Goal: Task Accomplishment & Management: Complete application form

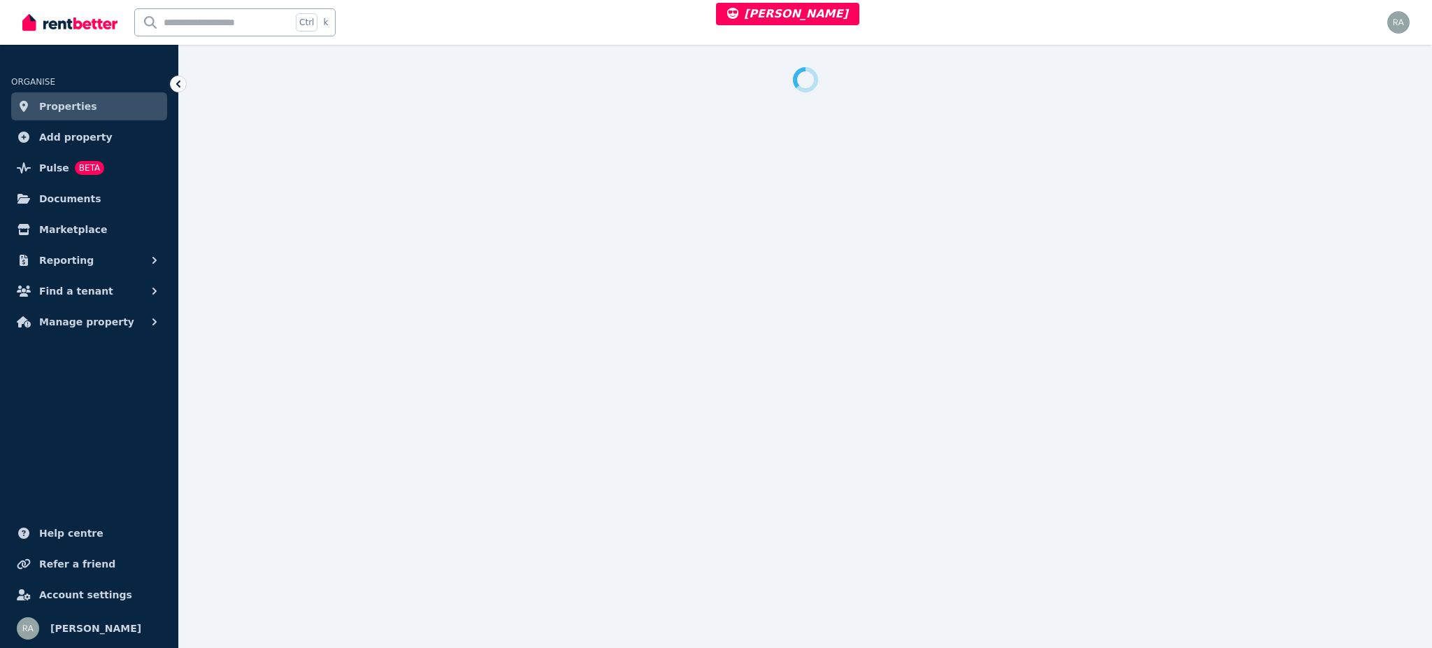
select select "***"
select select "**********"
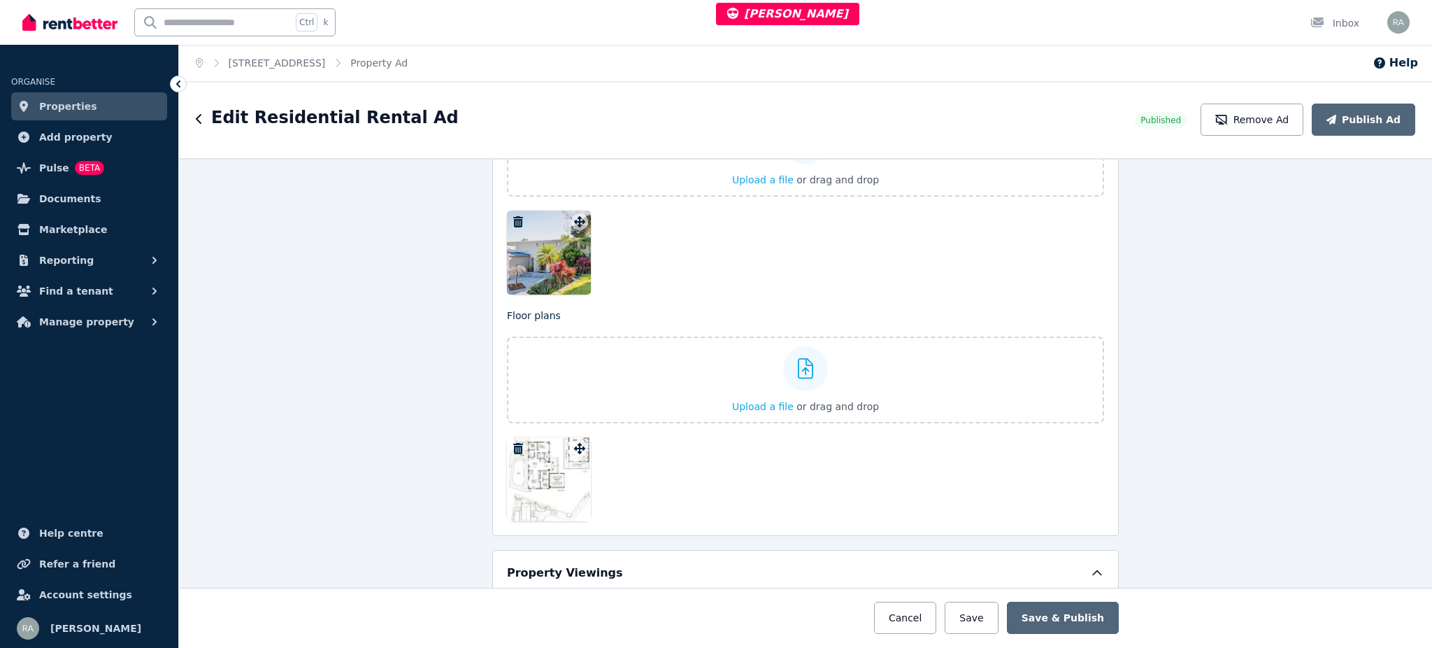
scroll to position [1865, 0]
click at [513, 220] on icon "button" at bounding box center [518, 218] width 14 height 11
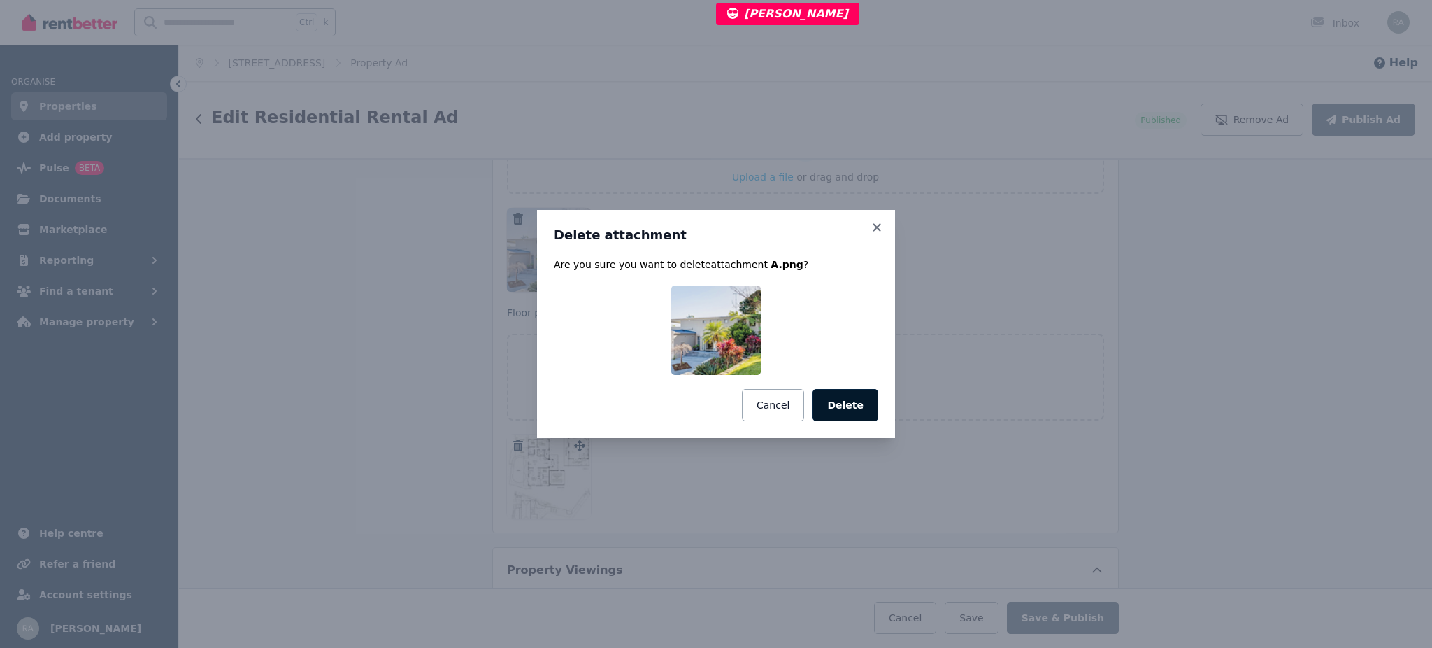
click at [868, 407] on button "Delete" at bounding box center [846, 405] width 66 height 32
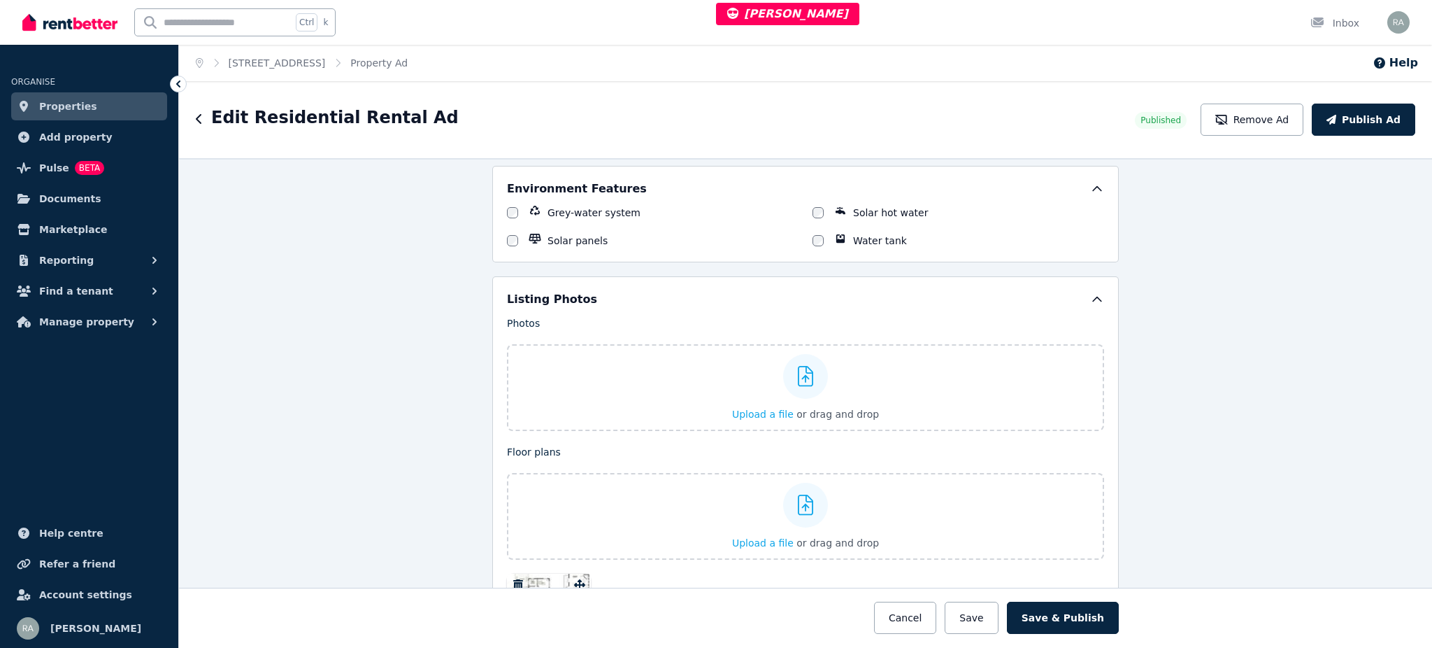
scroll to position [1585, 0]
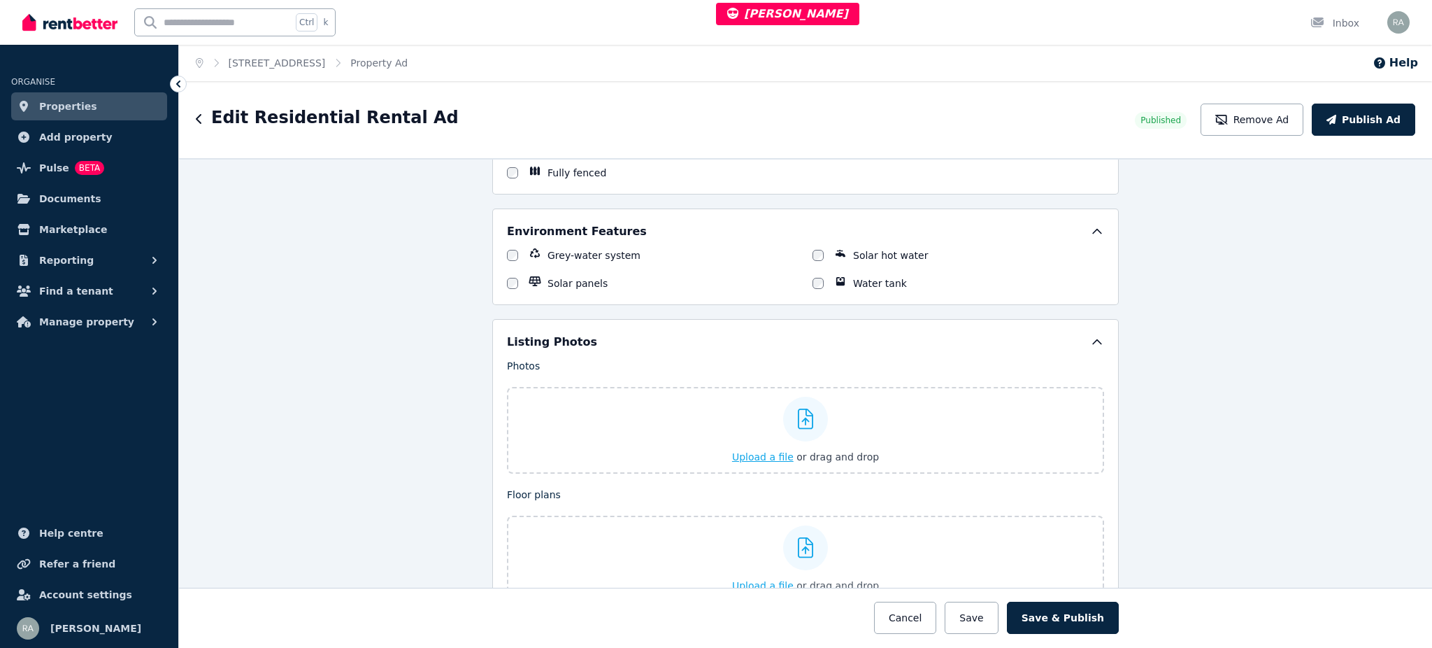
click at [771, 457] on span "Upload a file" at bounding box center [763, 456] width 62 height 11
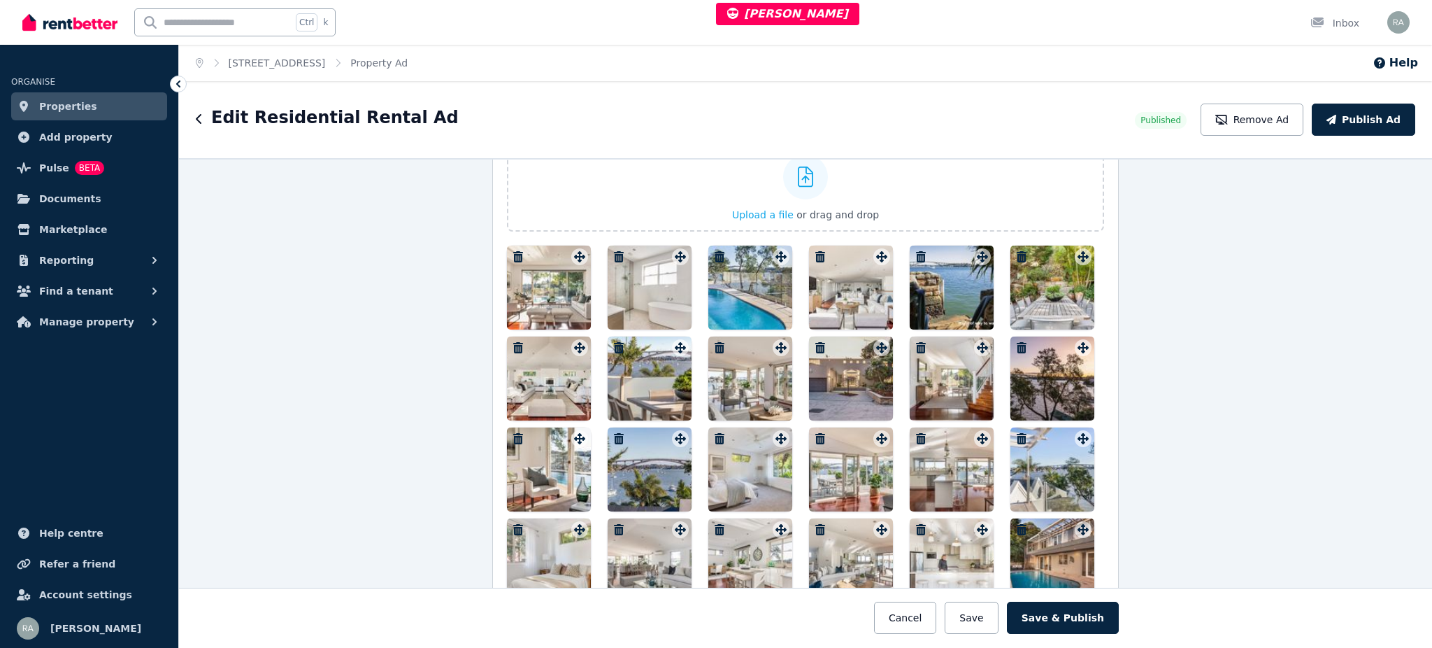
scroll to position [1804, 0]
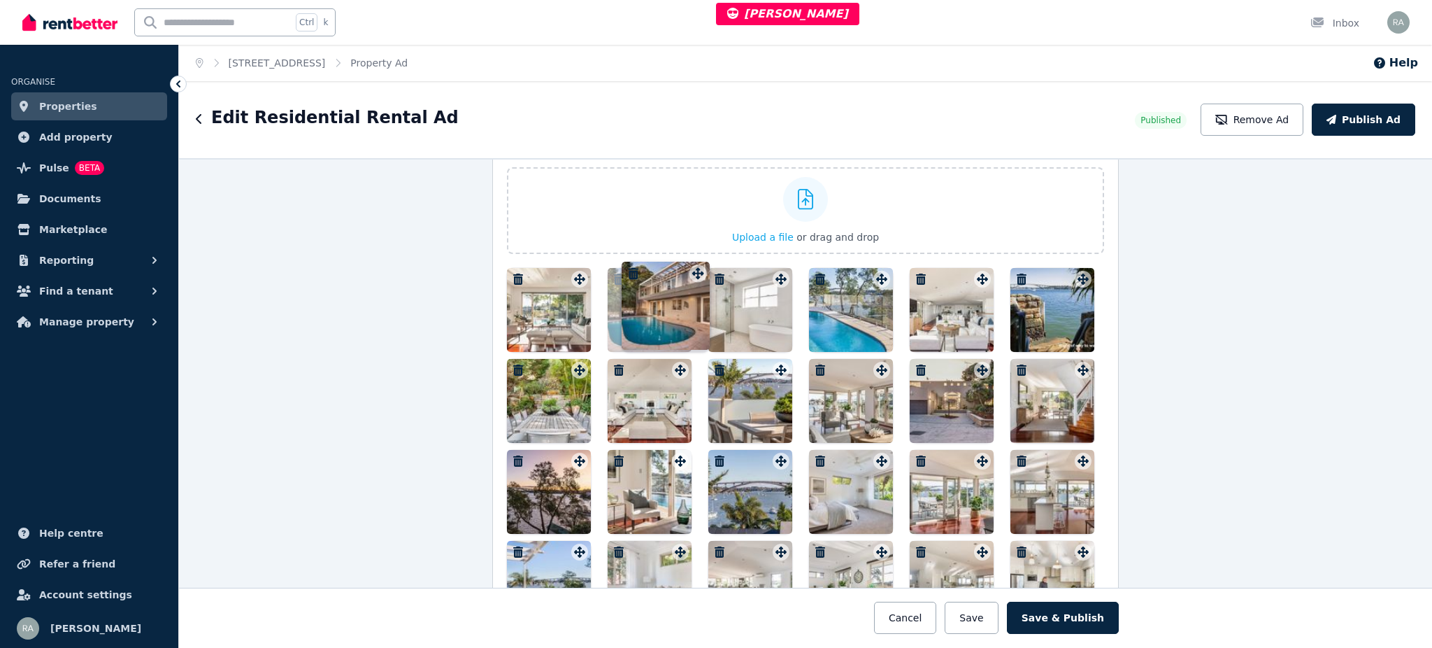
drag, startPoint x: 955, startPoint y: 497, endPoint x: 690, endPoint y: 262, distance: 354.2
click at [690, 260] on div "Photos Upload a file or drag and drop Uploaded " image (24).jpg " Uploaded " im…" at bounding box center [805, 427] width 597 height 576
click at [734, 487] on div at bounding box center [750, 492] width 84 height 84
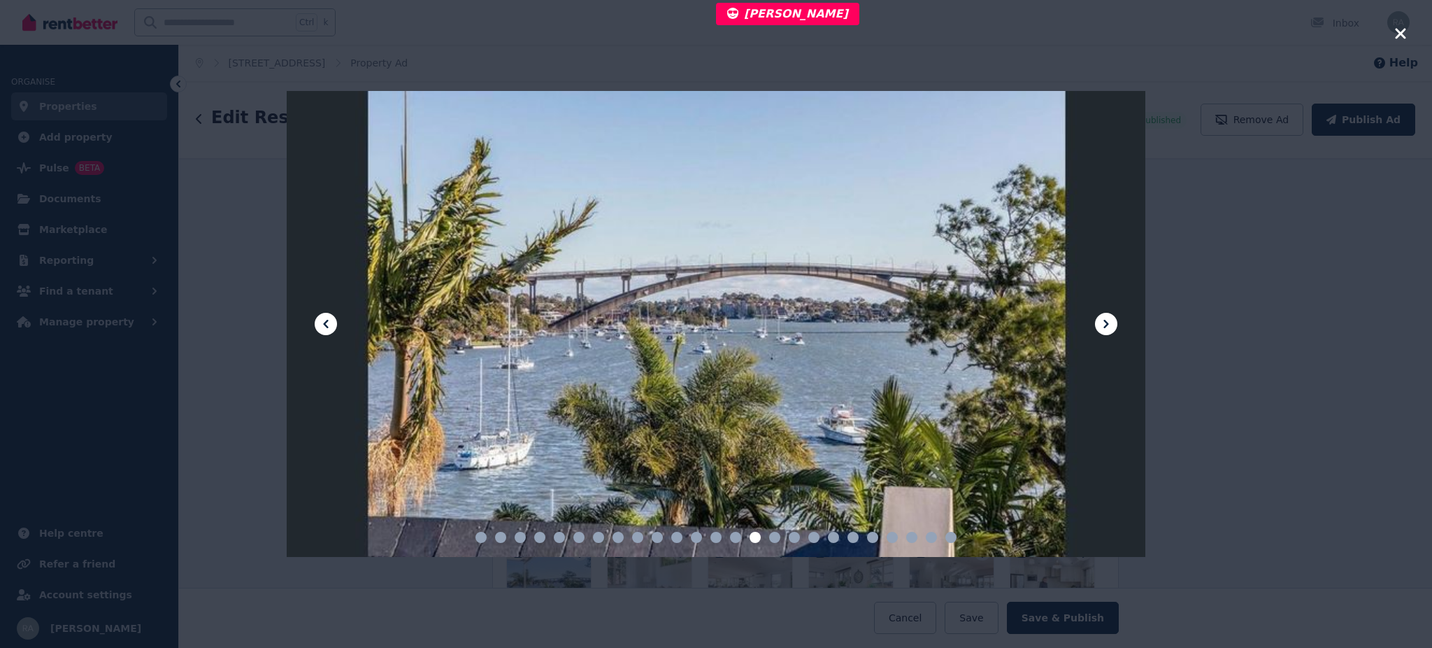
click at [1229, 117] on div at bounding box center [716, 324] width 1432 height 648
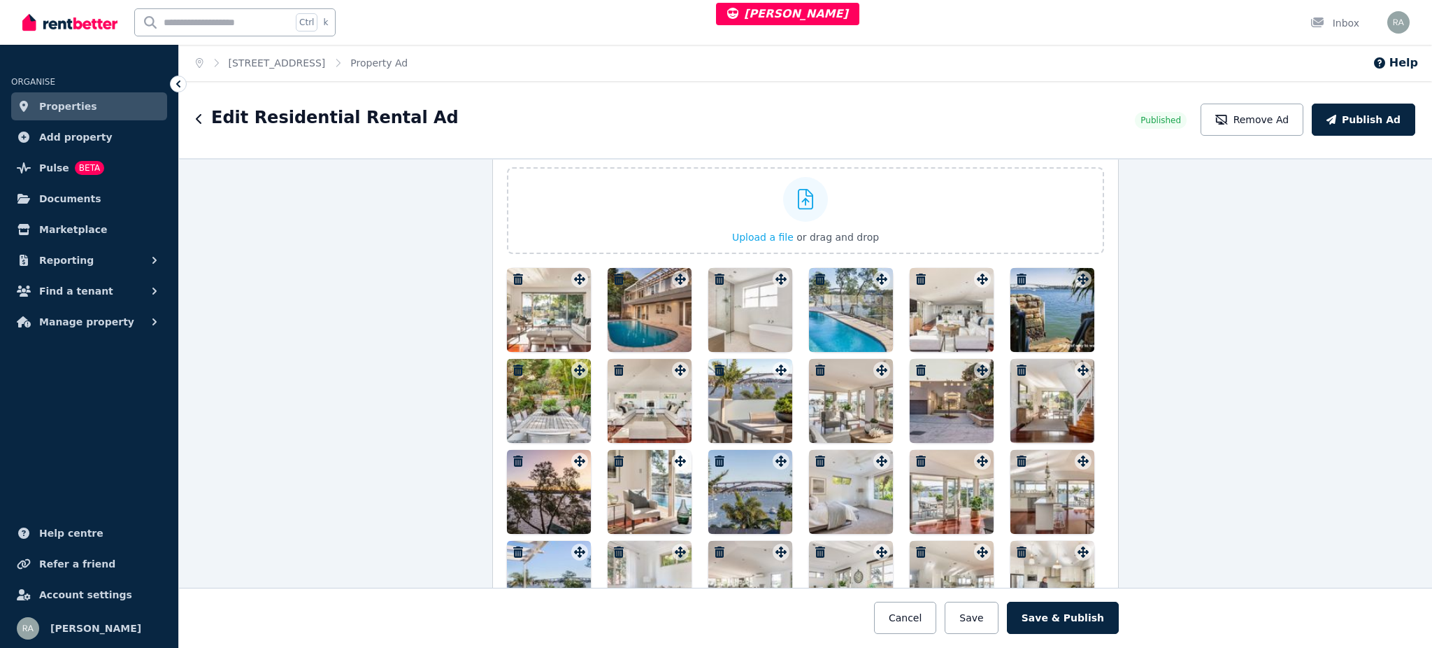
click at [534, 321] on div at bounding box center [549, 310] width 84 height 84
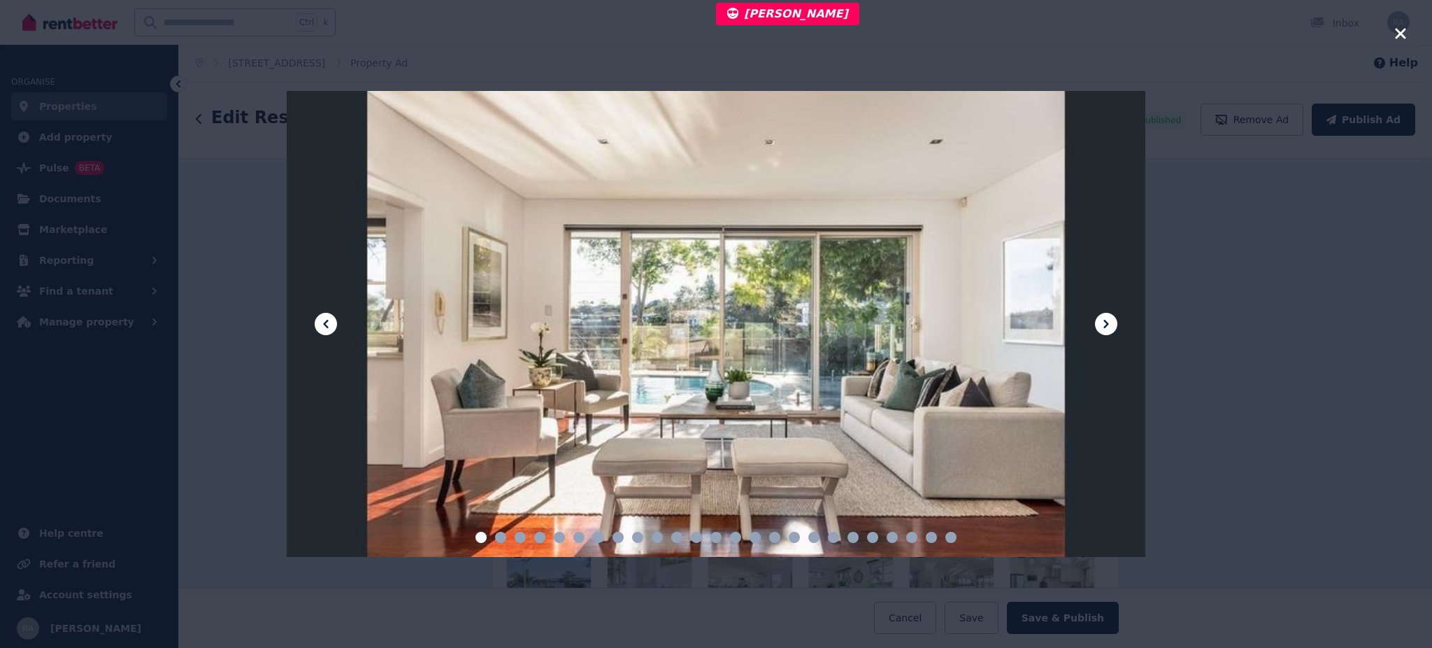
click at [1113, 318] on icon at bounding box center [1106, 323] width 17 height 17
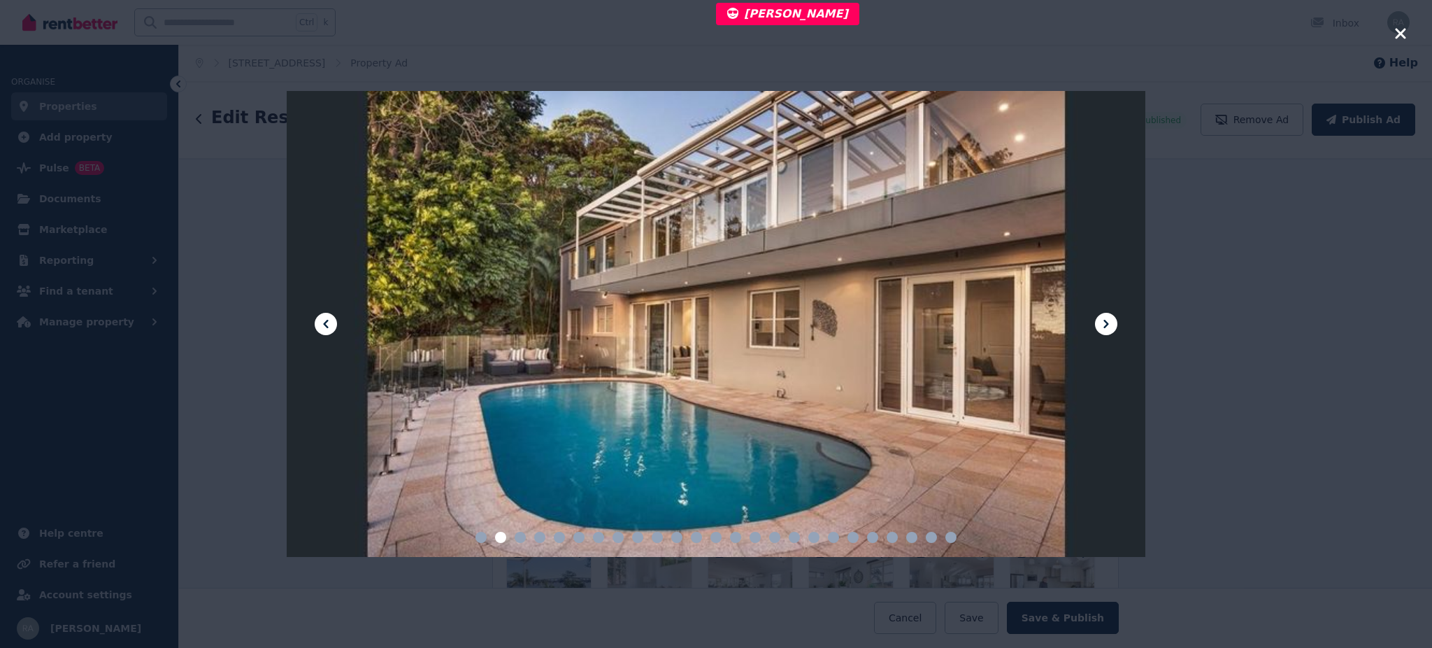
click at [1113, 318] on icon at bounding box center [1106, 323] width 17 height 17
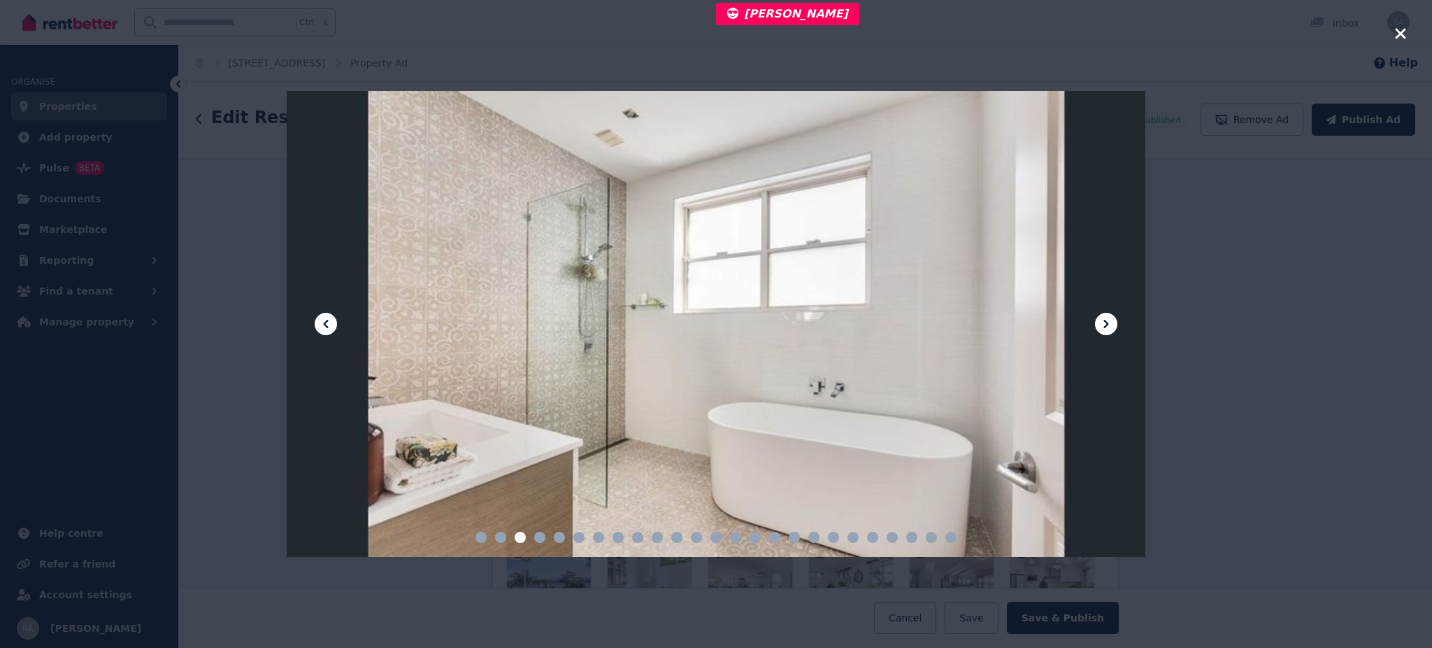
click at [1113, 318] on icon at bounding box center [1106, 323] width 17 height 17
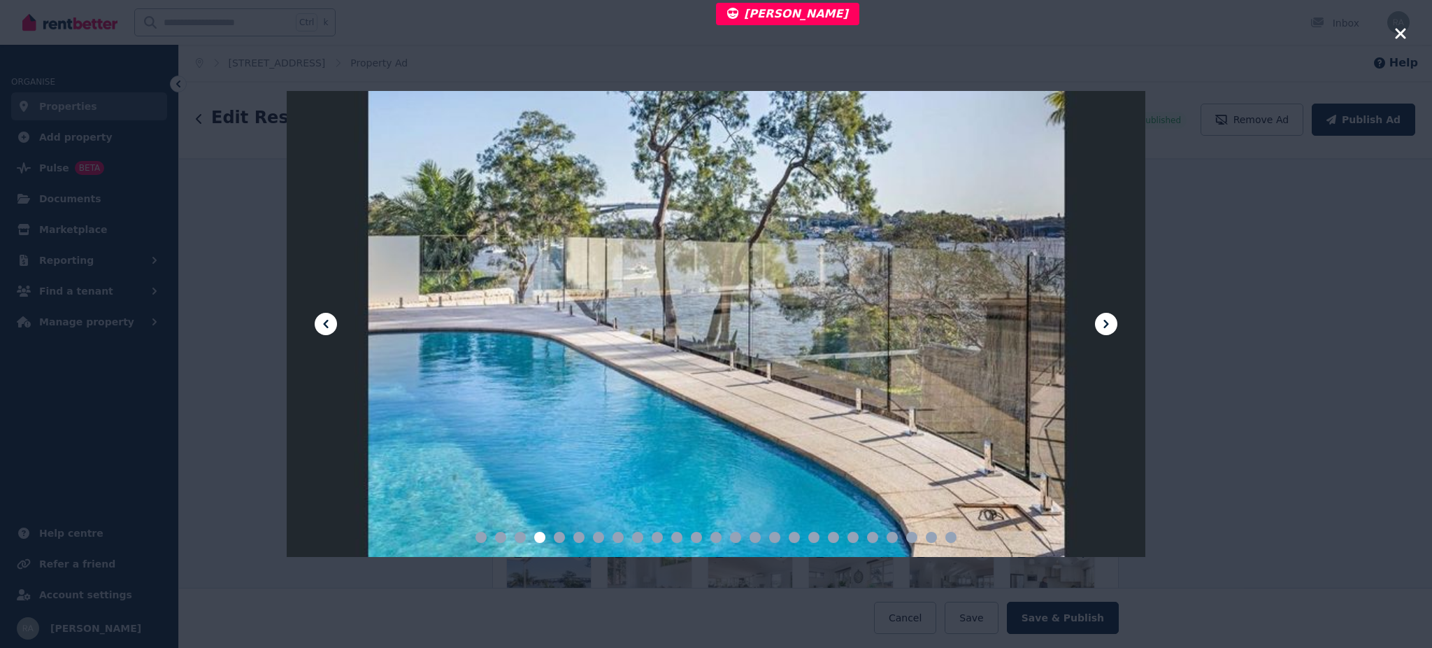
click at [1113, 318] on icon at bounding box center [1106, 323] width 17 height 17
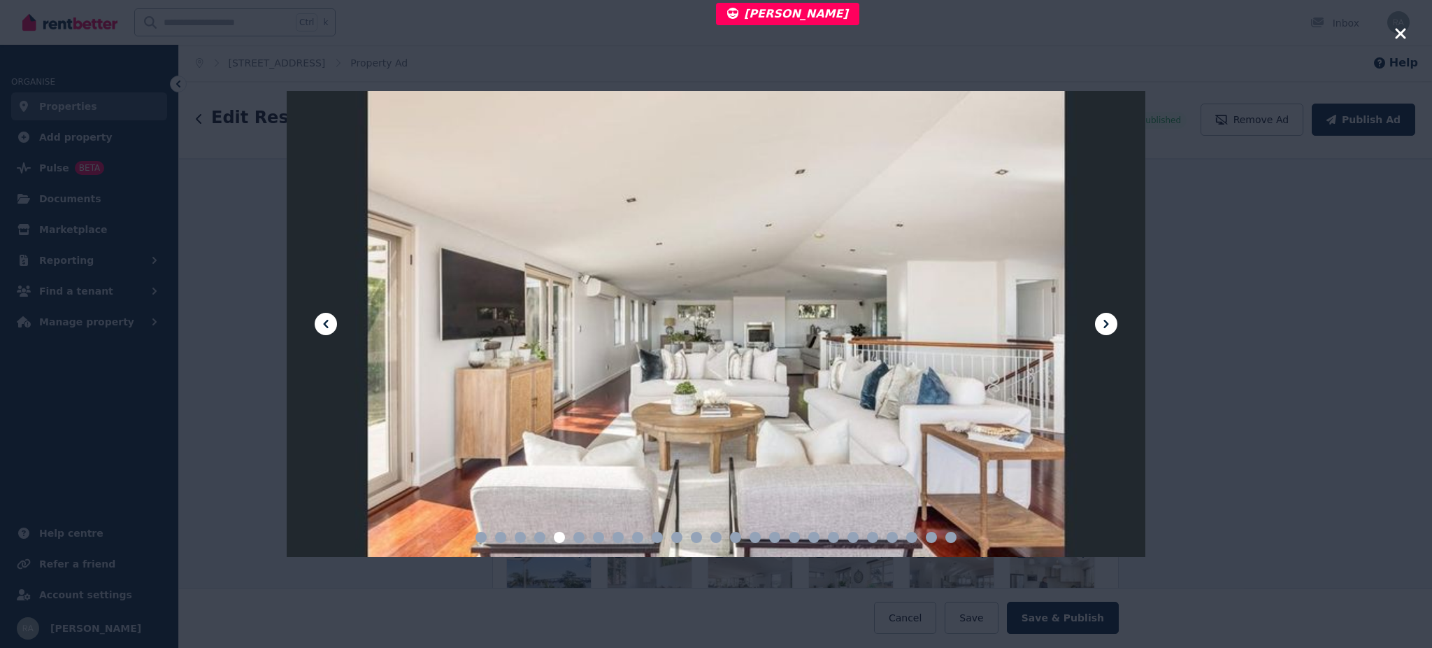
click at [1113, 318] on icon at bounding box center [1106, 323] width 17 height 17
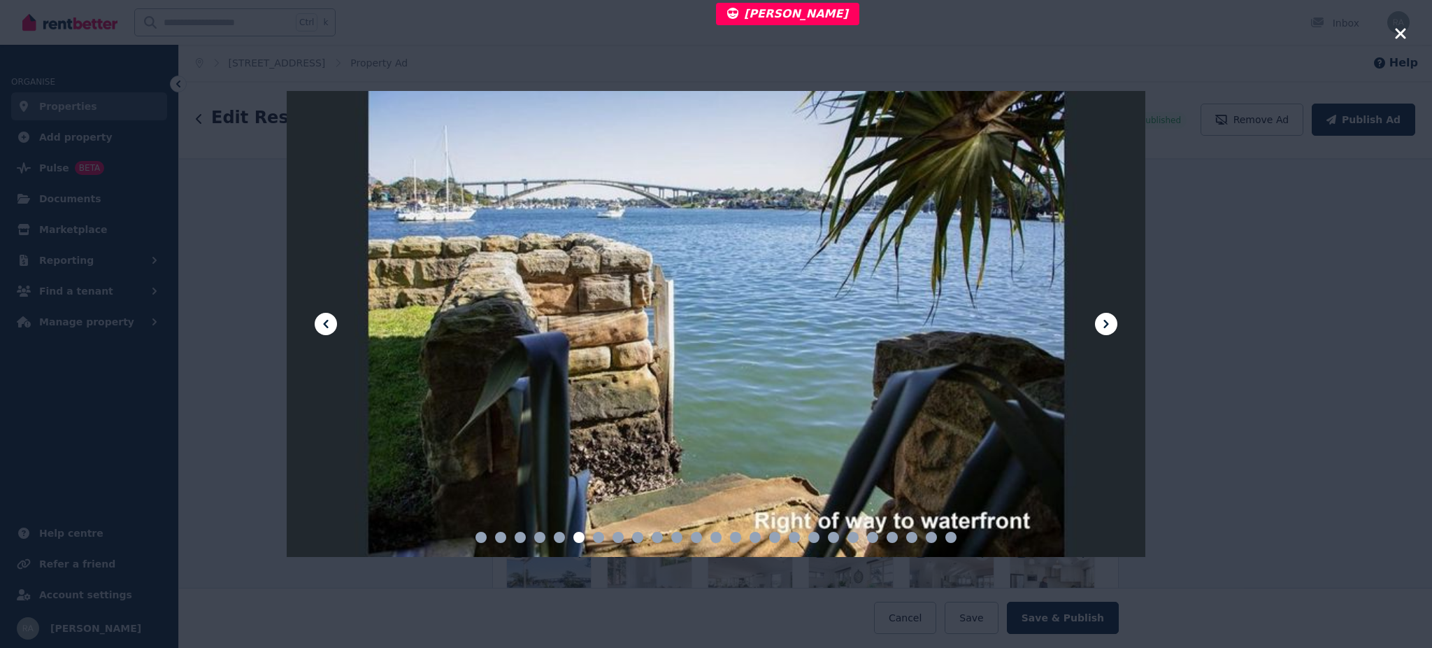
click at [1113, 318] on icon at bounding box center [1106, 323] width 17 height 17
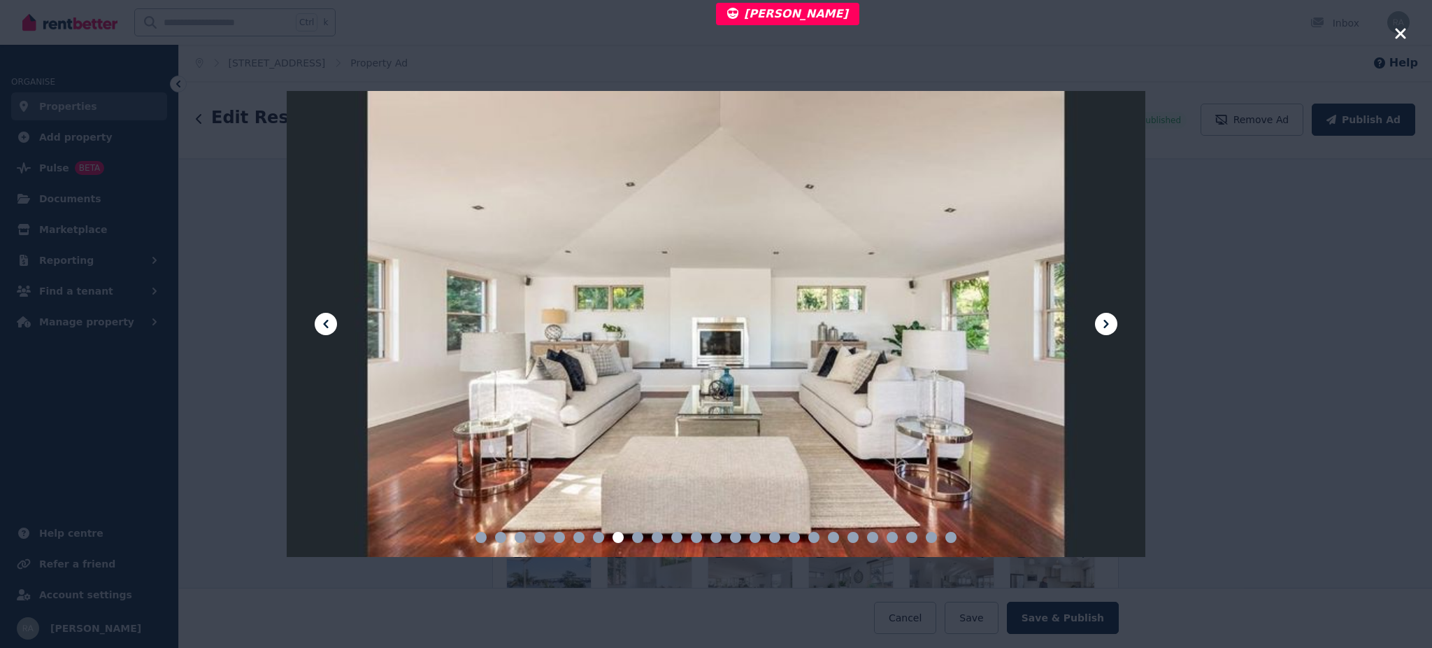
click at [1113, 318] on icon at bounding box center [1106, 323] width 17 height 17
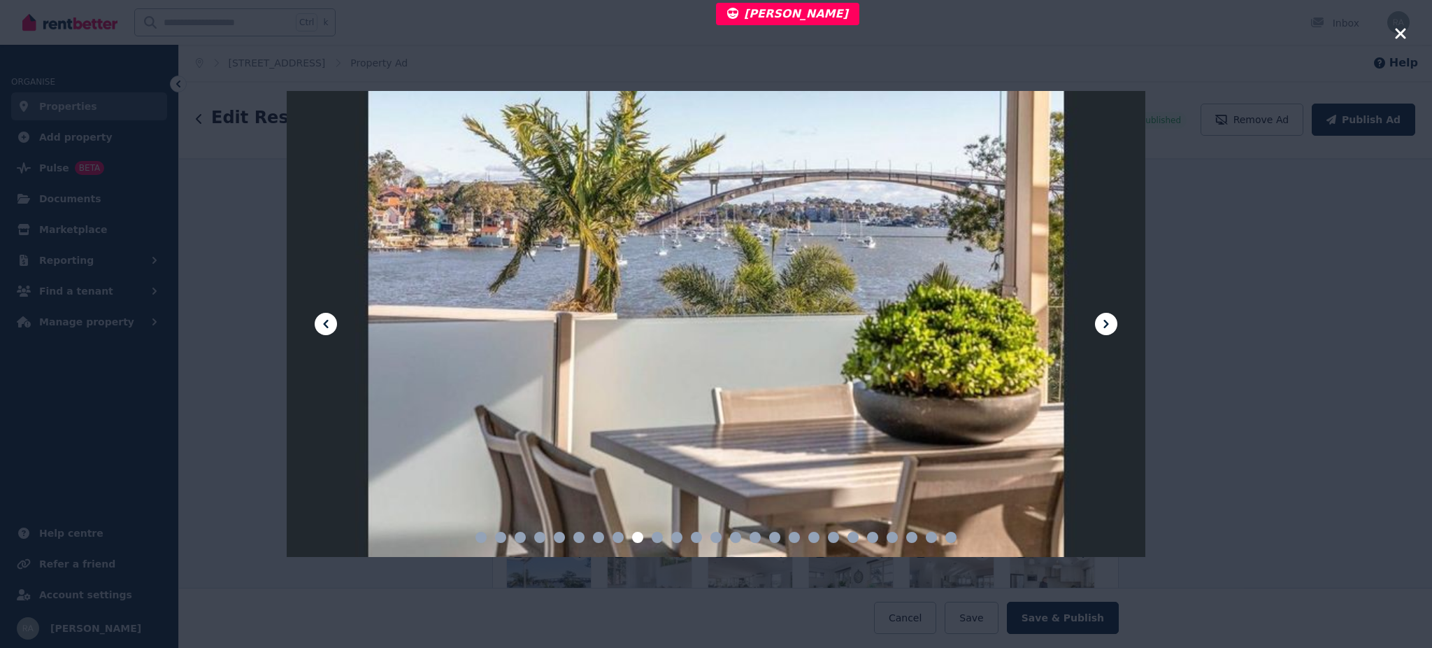
click at [1113, 318] on icon at bounding box center [1106, 323] width 17 height 17
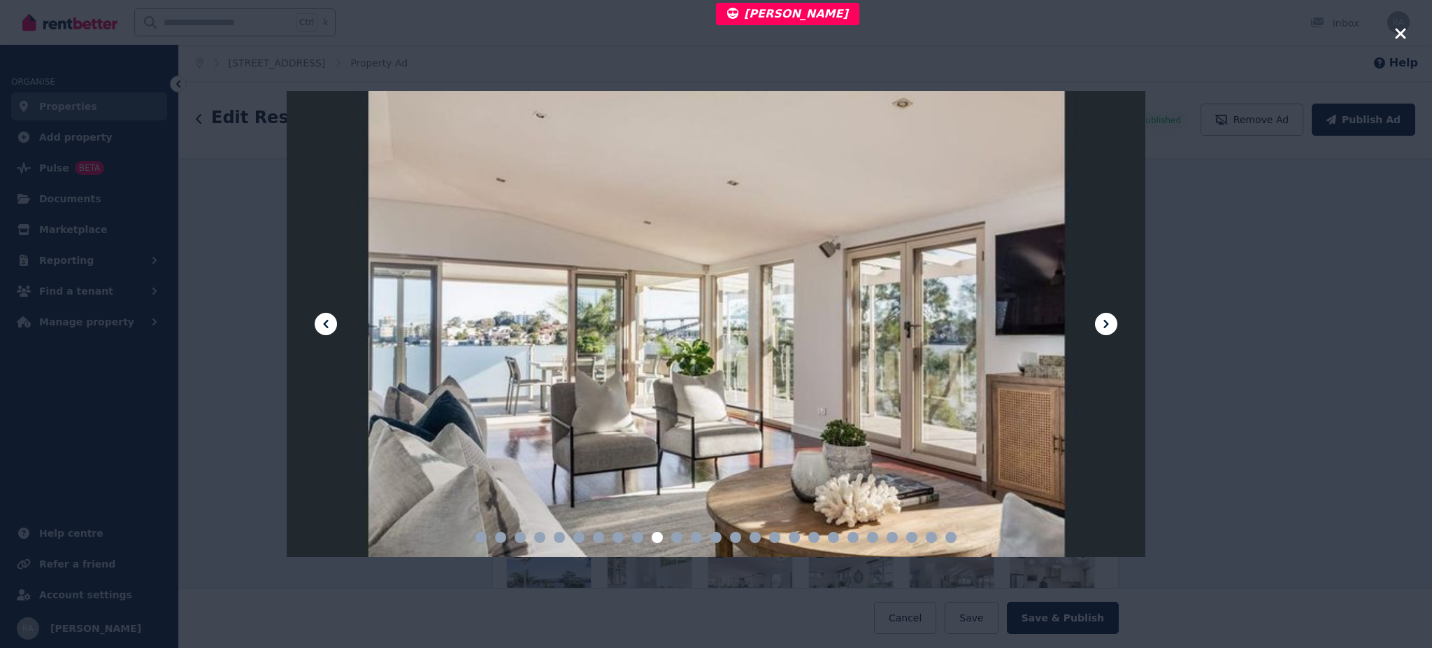
click at [1113, 318] on icon at bounding box center [1106, 323] width 17 height 17
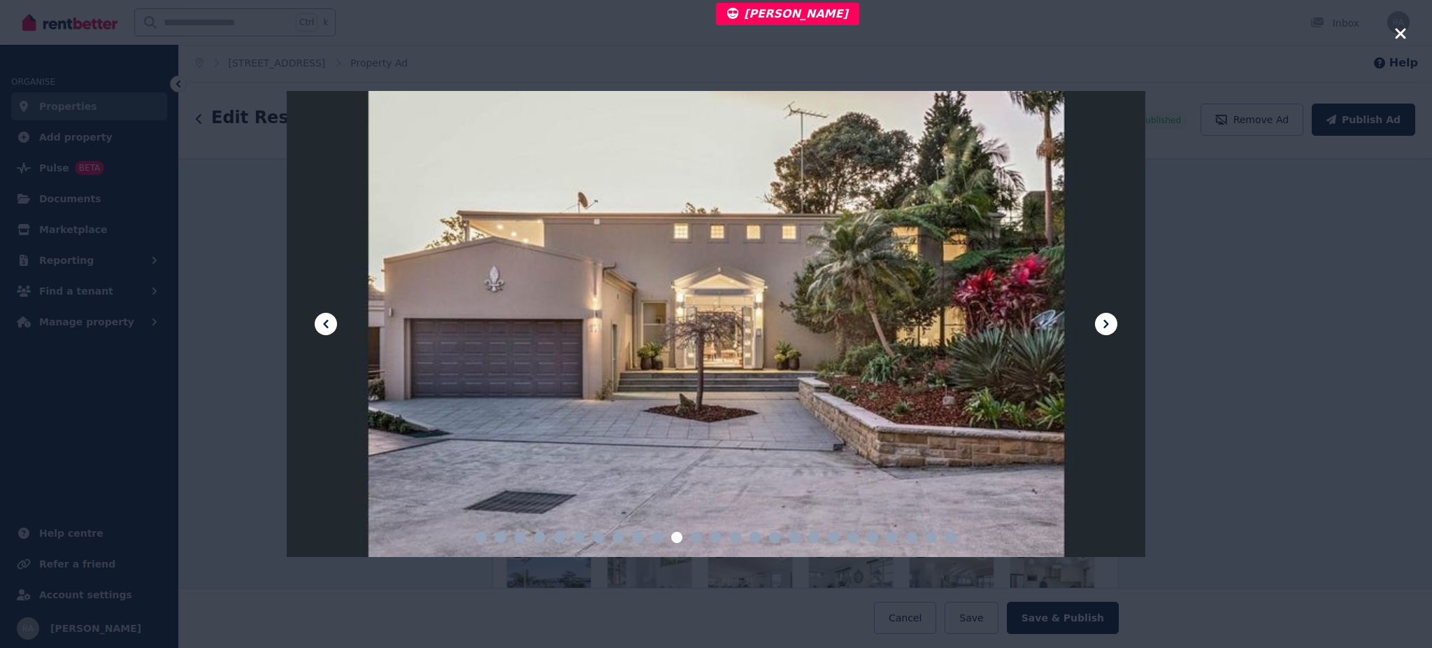
click at [1113, 318] on icon at bounding box center [1106, 323] width 17 height 17
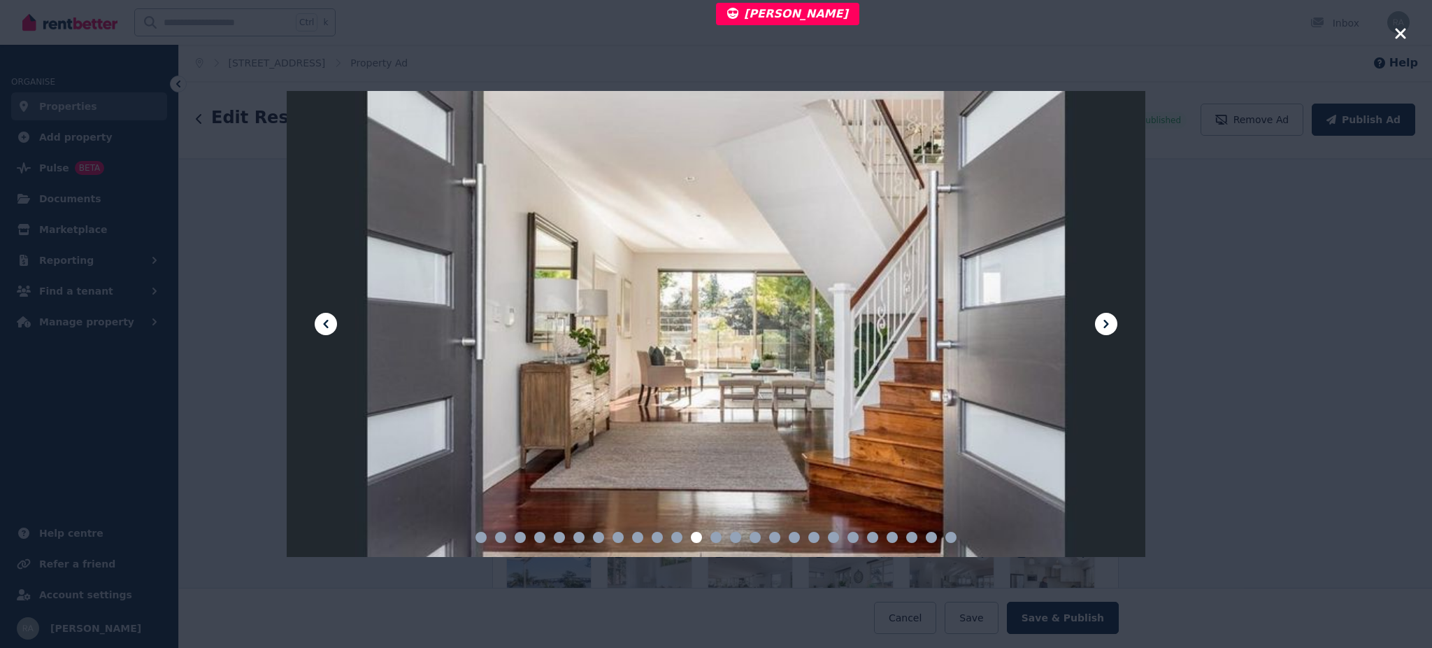
click at [1113, 318] on icon at bounding box center [1106, 323] width 17 height 17
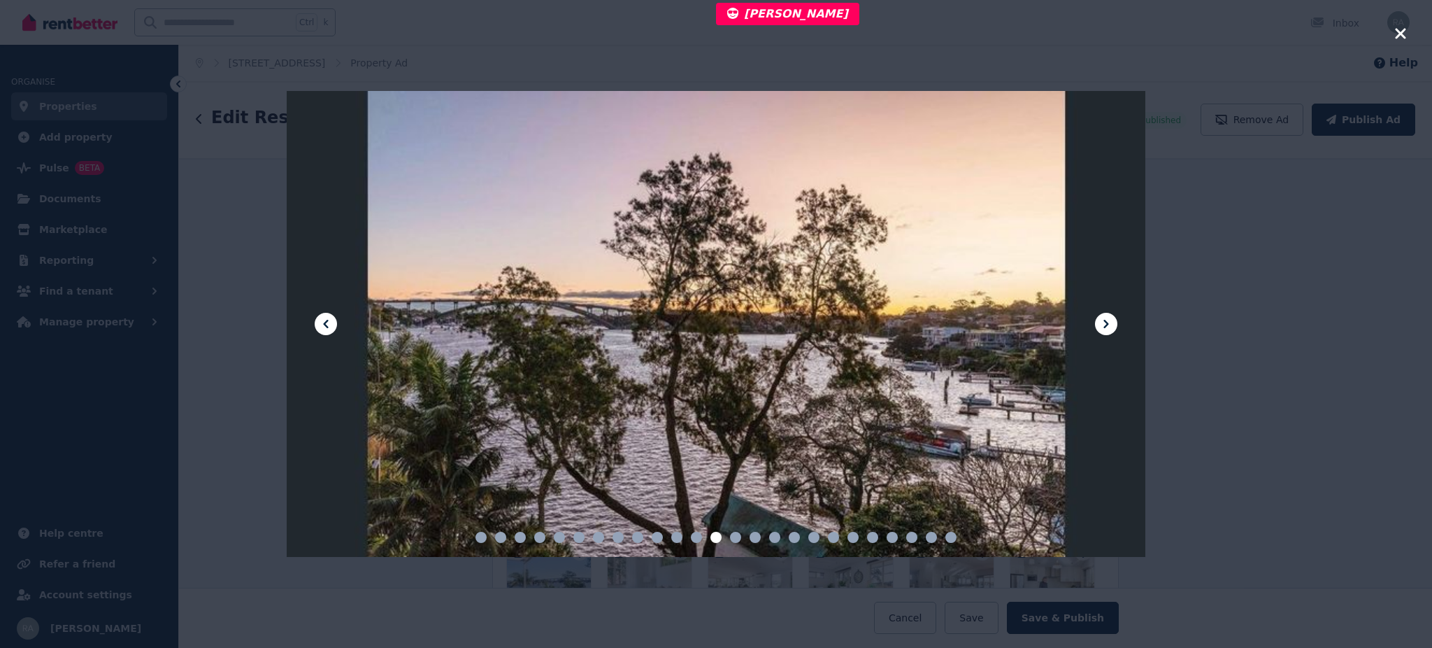
click at [1113, 318] on icon at bounding box center [1106, 323] width 17 height 17
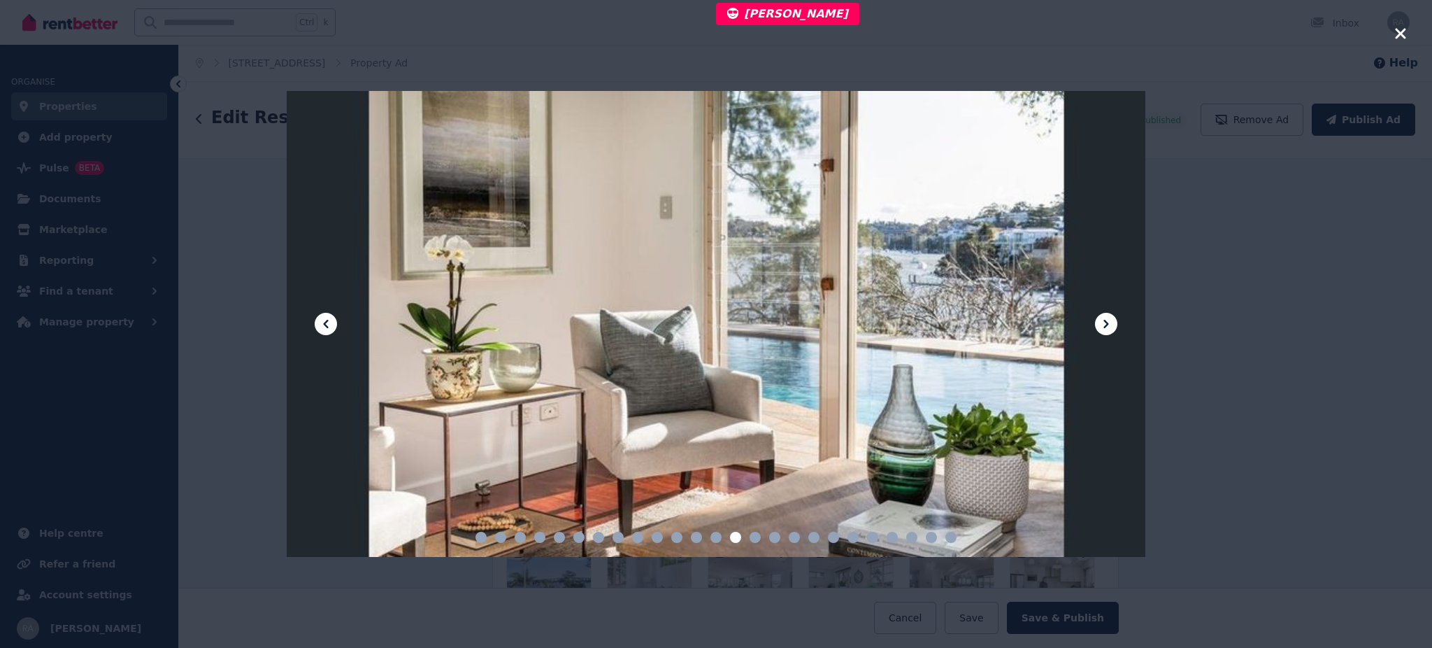
click at [1113, 318] on icon at bounding box center [1106, 323] width 17 height 17
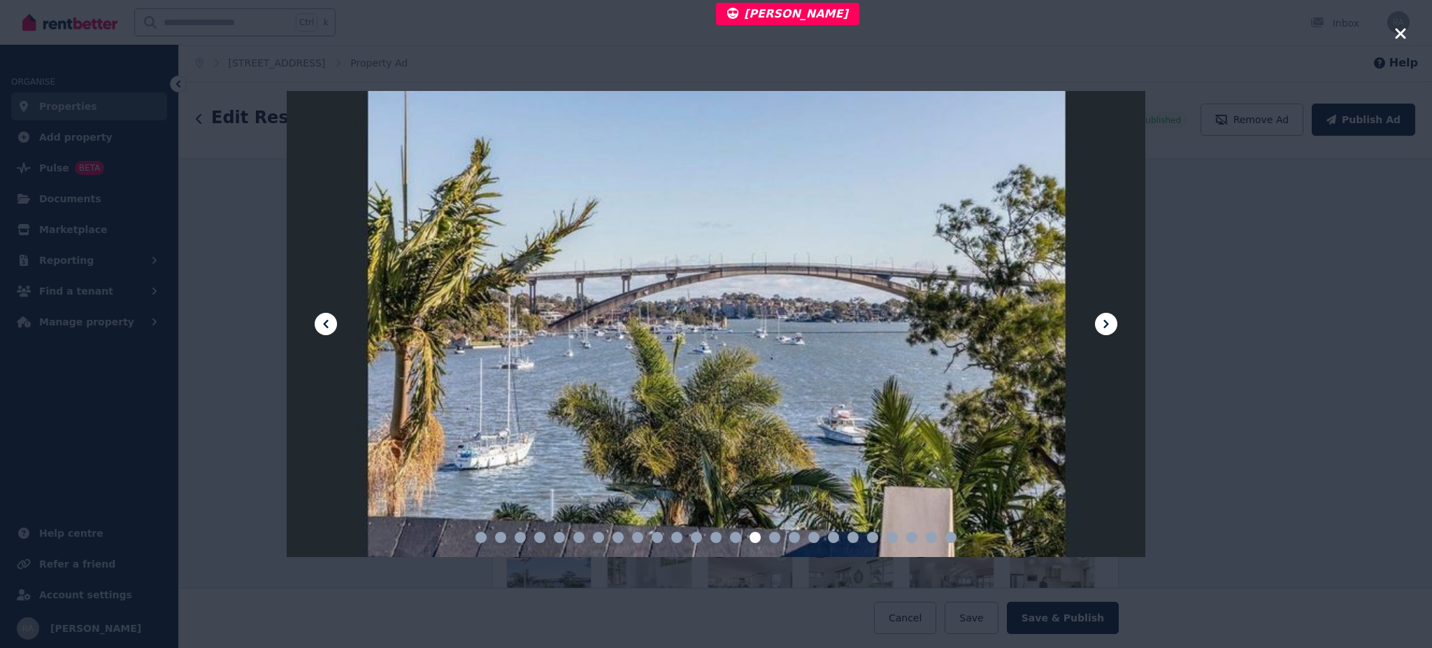
click at [1113, 318] on icon at bounding box center [1106, 323] width 17 height 17
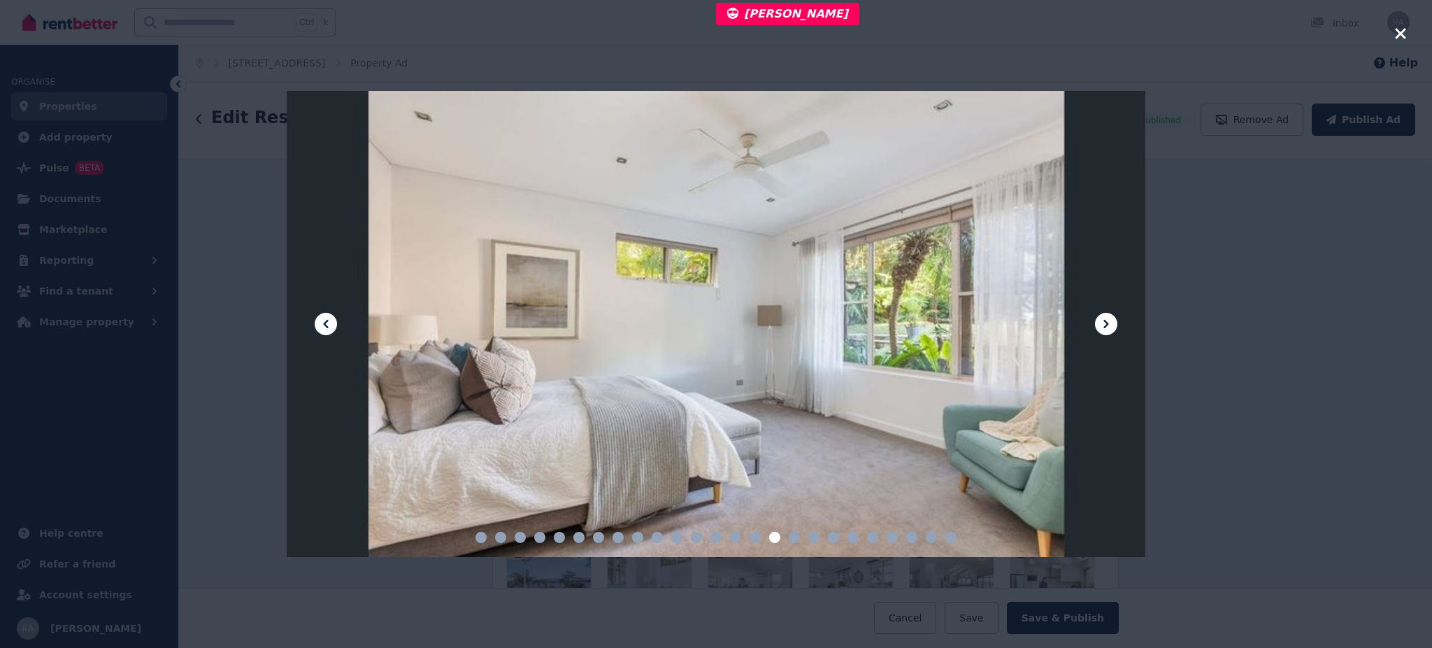
click at [1113, 318] on icon at bounding box center [1106, 323] width 17 height 17
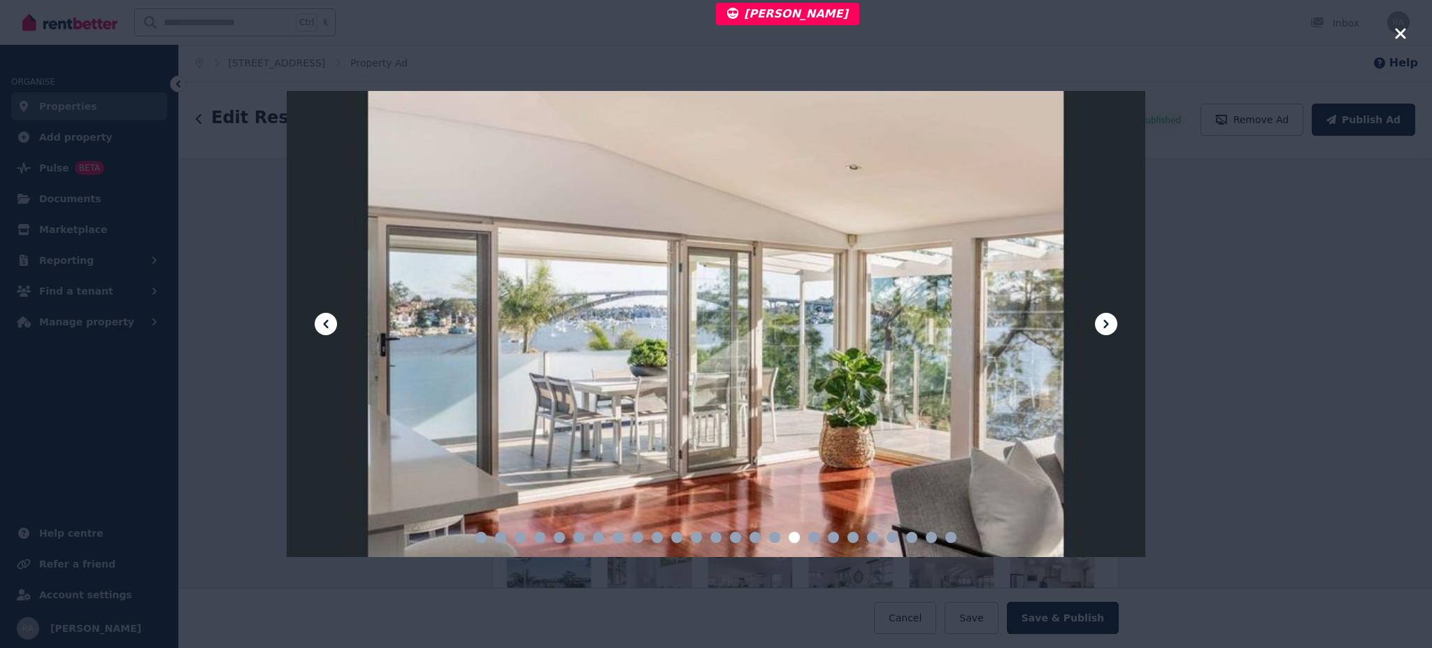
click at [1113, 318] on icon at bounding box center [1106, 323] width 17 height 17
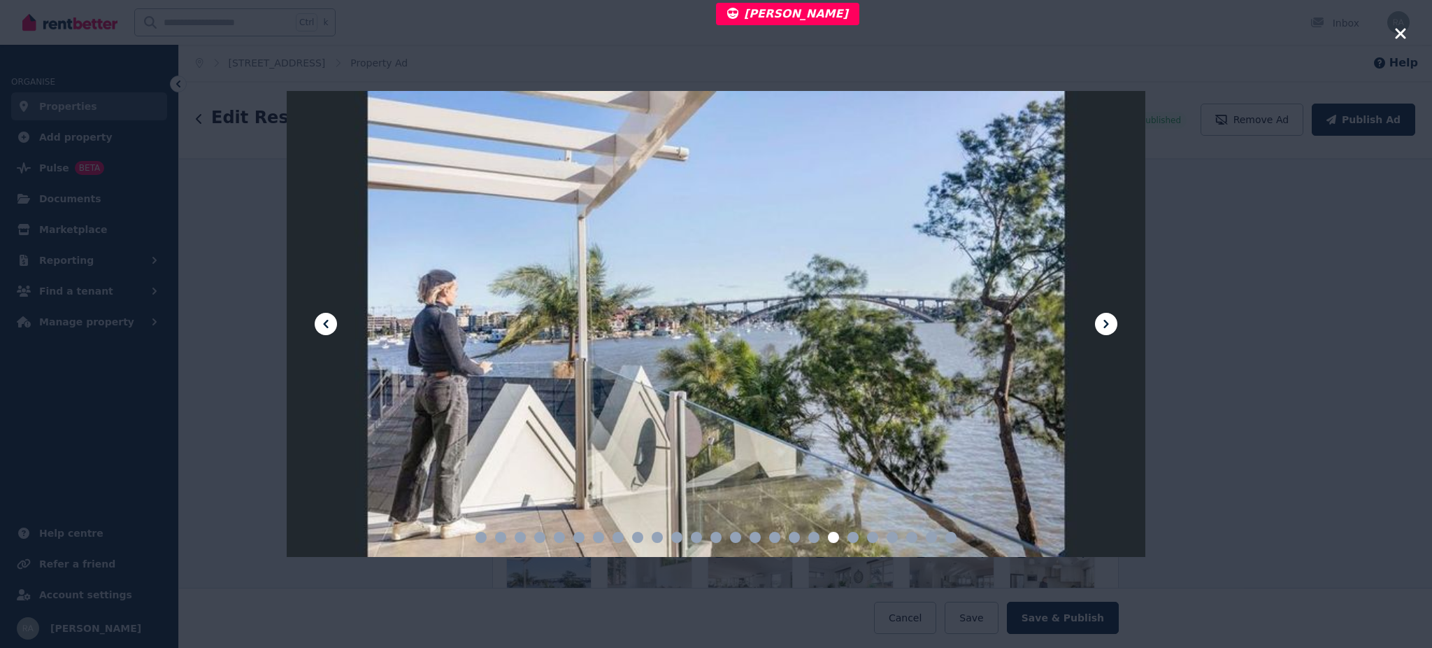
click at [1113, 318] on icon at bounding box center [1106, 323] width 17 height 17
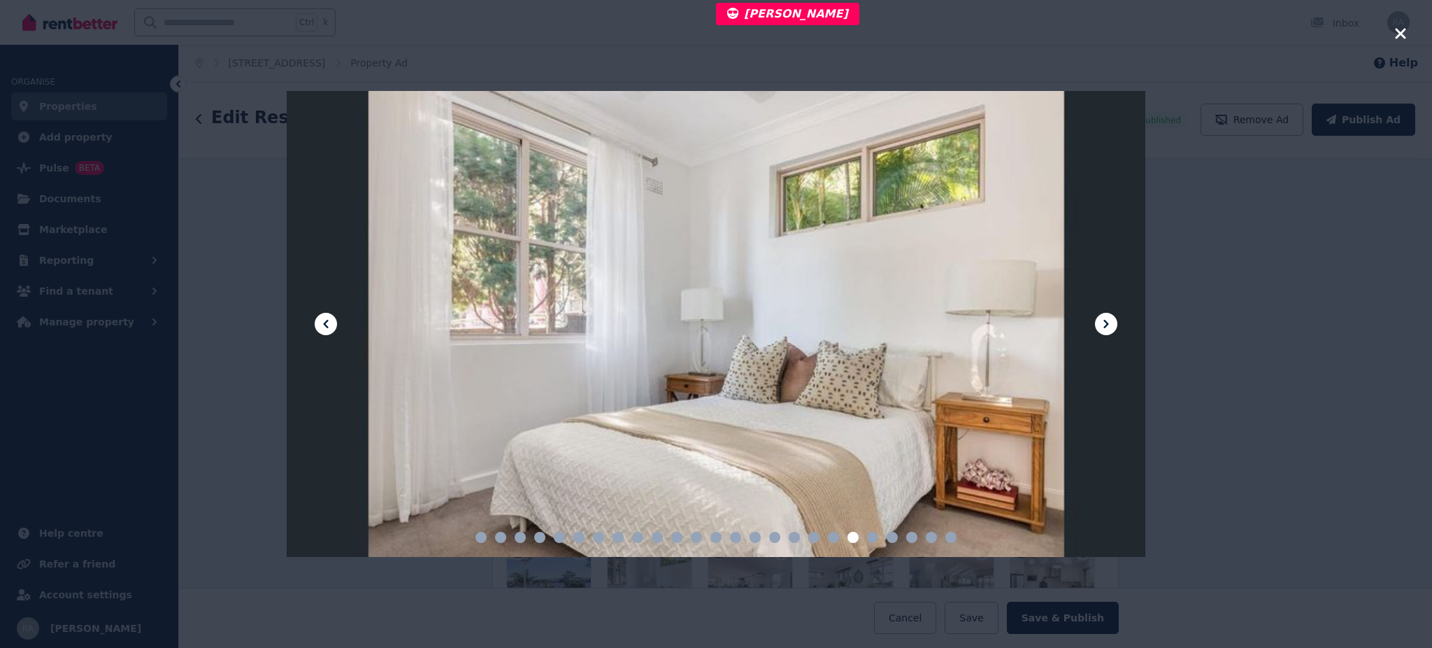
click at [1402, 31] on icon "button" at bounding box center [1400, 33] width 10 height 10
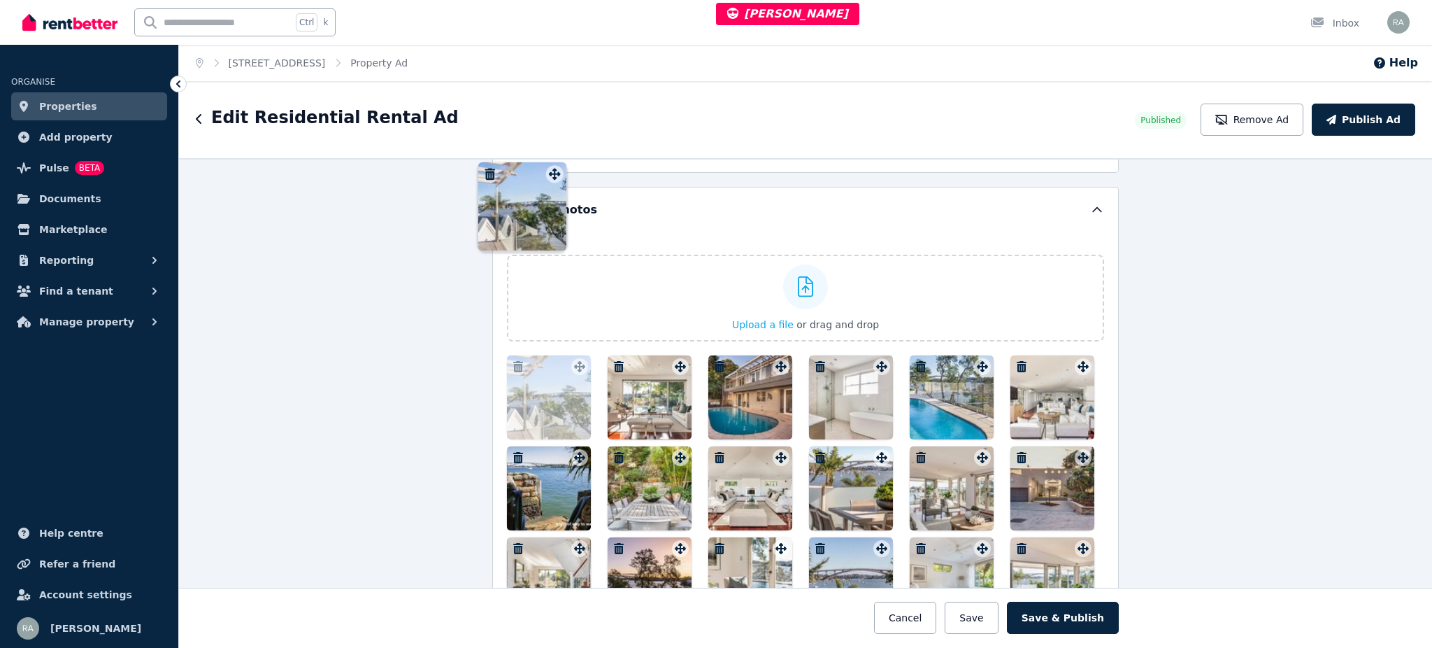
scroll to position [1702, 0]
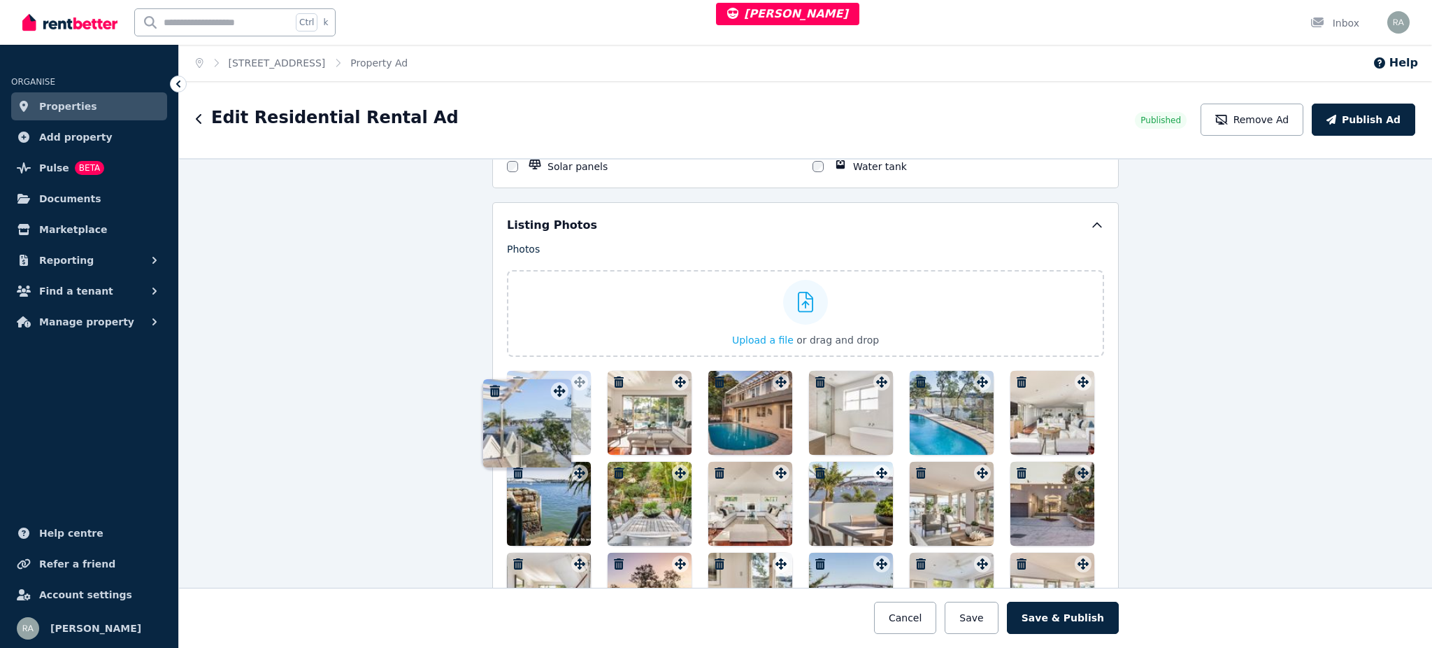
drag, startPoint x: 575, startPoint y: 460, endPoint x: 560, endPoint y: 380, distance: 81.1
click at [560, 380] on div "Photos Upload a file or drag and drop Uploaded " image (24).jpg " Uploaded " im…" at bounding box center [805, 530] width 597 height 576
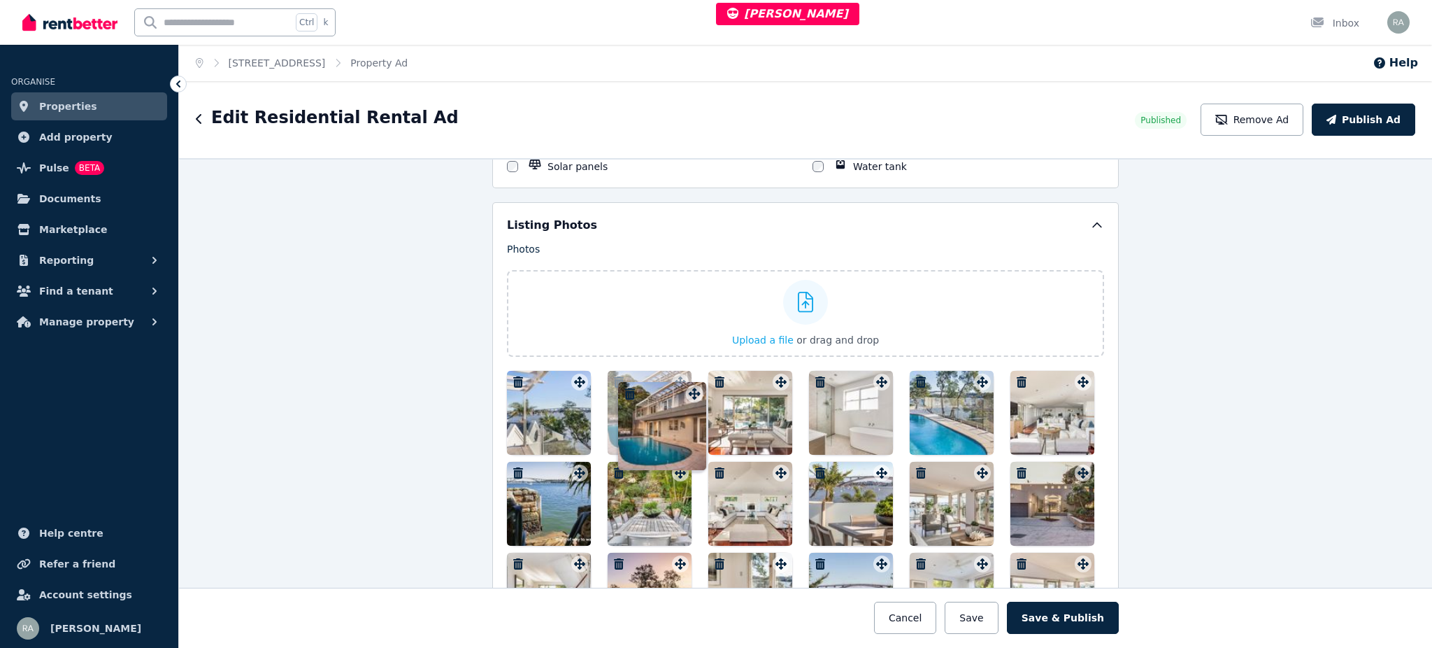
drag, startPoint x: 772, startPoint y: 382, endPoint x: 691, endPoint y: 382, distance: 81.1
click at [691, 382] on div "Photos Upload a file or drag and drop Uploaded " image (24).jpg " Uploaded " im…" at bounding box center [805, 530] width 597 height 576
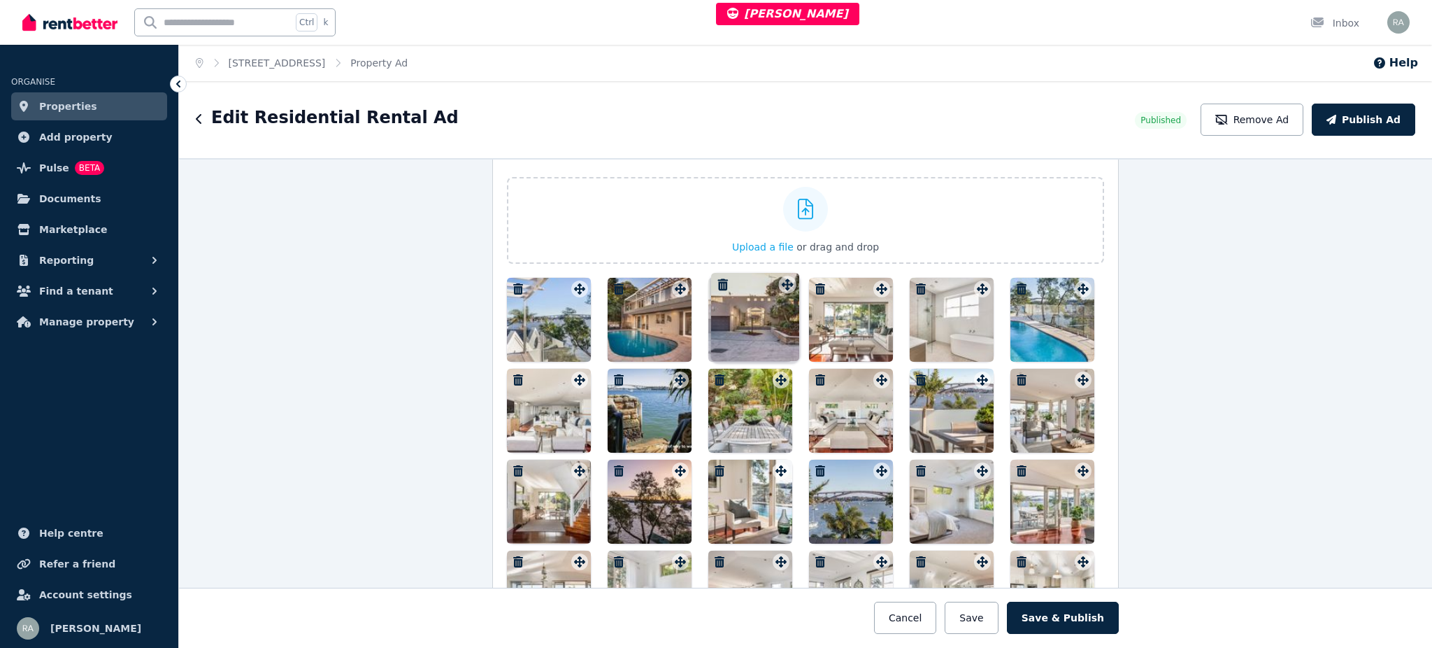
drag, startPoint x: 1074, startPoint y: 384, endPoint x: 784, endPoint y: 277, distance: 309.3
click at [784, 277] on div "Photos Upload a file or drag and drop Uploaded " image (24).jpg " Uploaded " im…" at bounding box center [805, 437] width 597 height 576
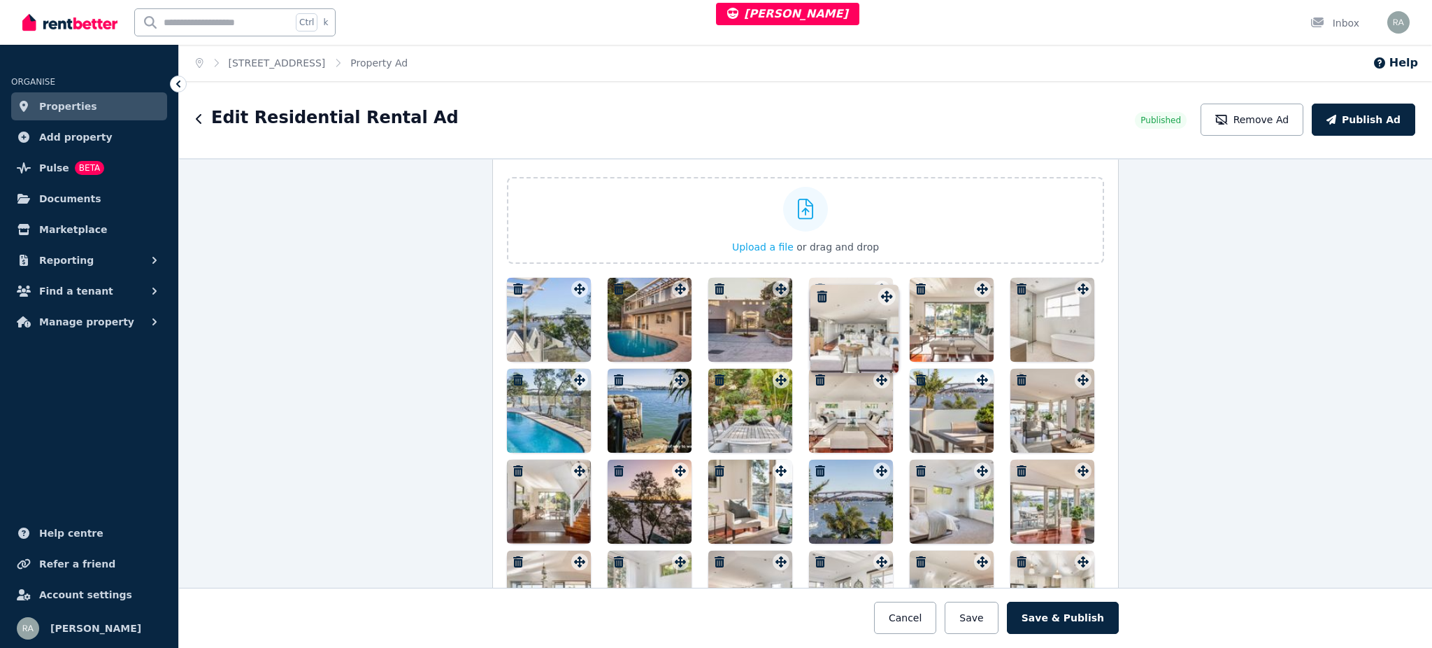
drag, startPoint x: 573, startPoint y: 384, endPoint x: 885, endPoint y: 289, distance: 326.8
click at [885, 289] on div "Photos Upload a file or drag and drop Uploaded " image (24).jpg " Uploaded " im…" at bounding box center [805, 437] width 597 height 576
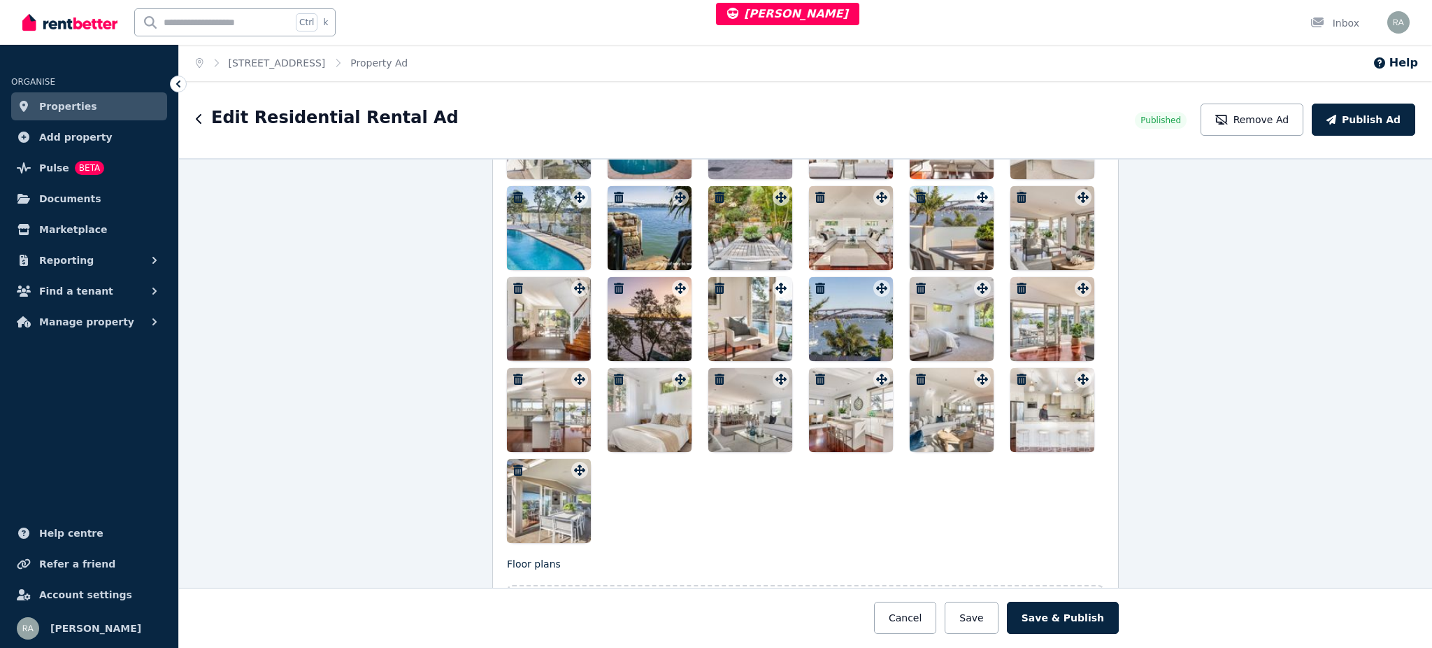
scroll to position [1981, 0]
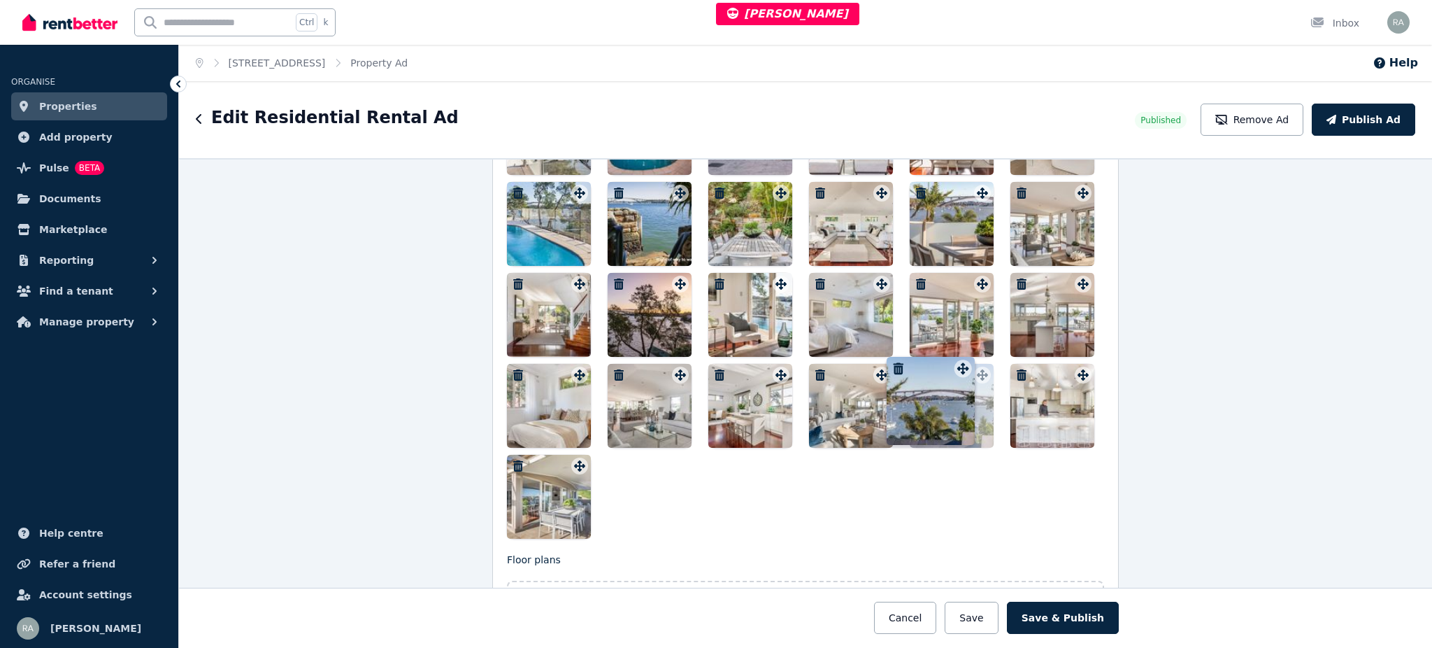
drag, startPoint x: 869, startPoint y: 287, endPoint x: 955, endPoint y: 359, distance: 113.2
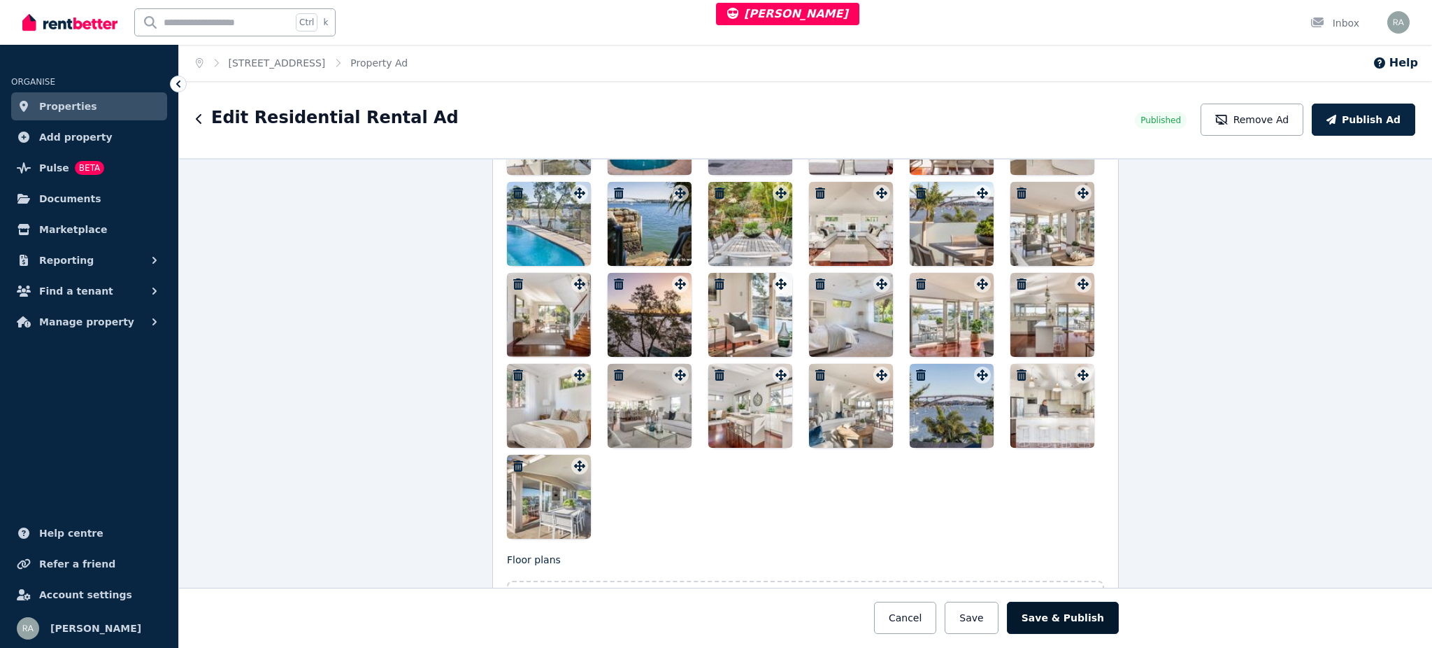
click at [1075, 614] on button "Save & Publish" at bounding box center [1063, 617] width 112 height 32
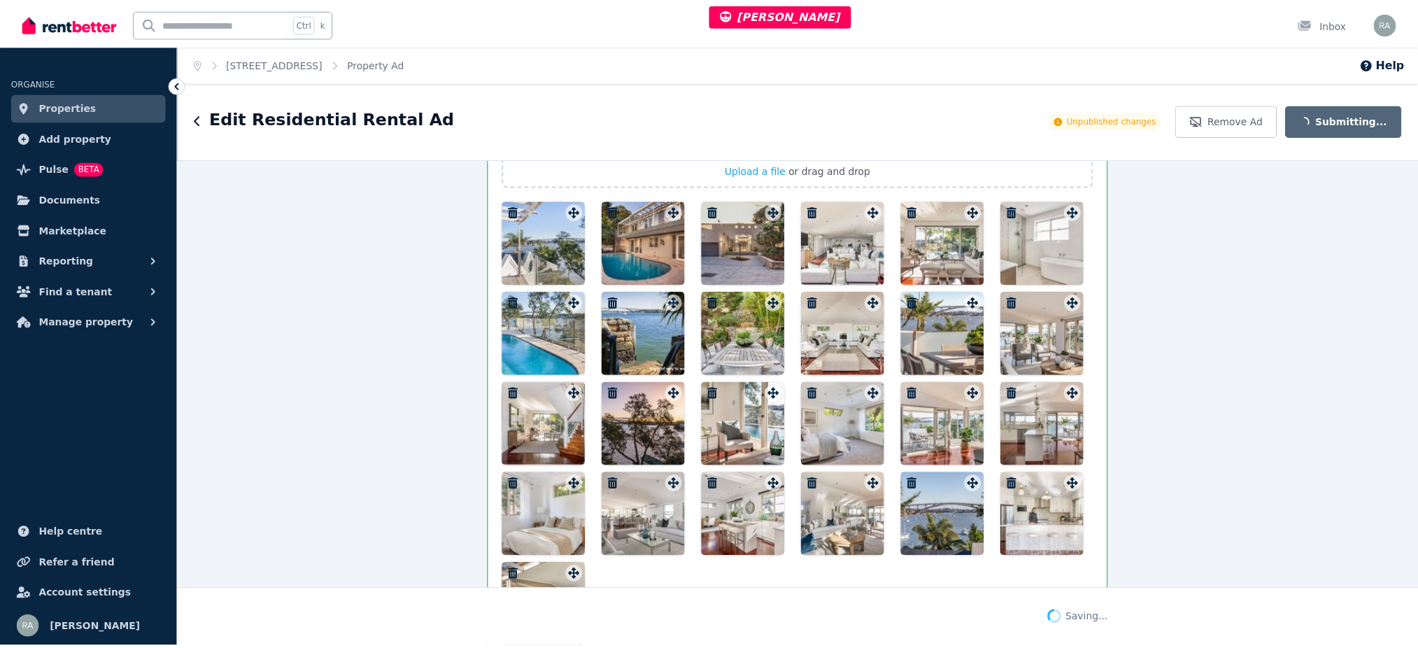
scroll to position [2090, 0]
